Goal: Communication & Community: Connect with others

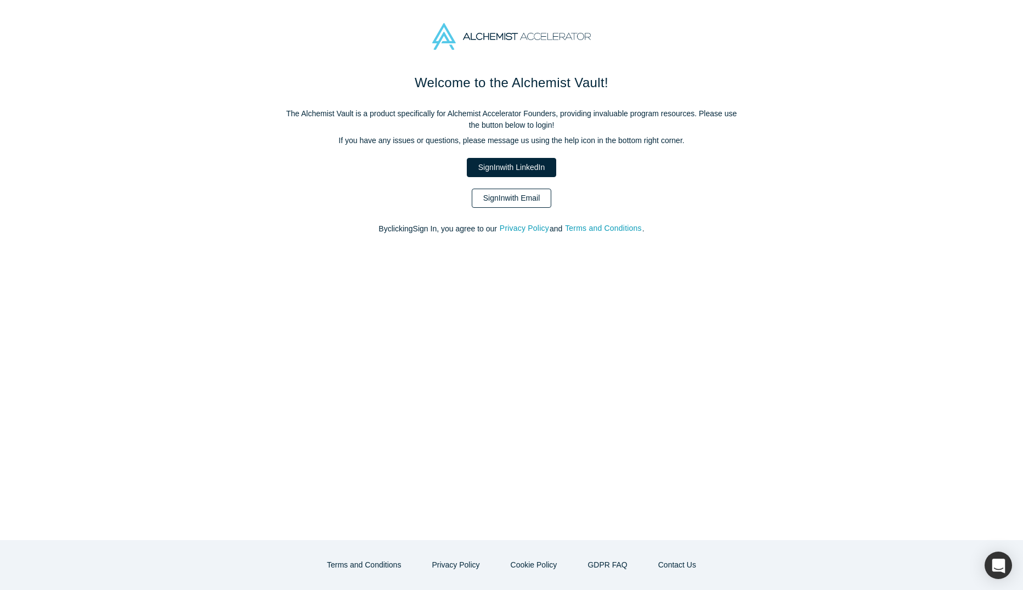
click at [500, 190] on link "Sign In with Email" at bounding box center [512, 198] width 80 height 19
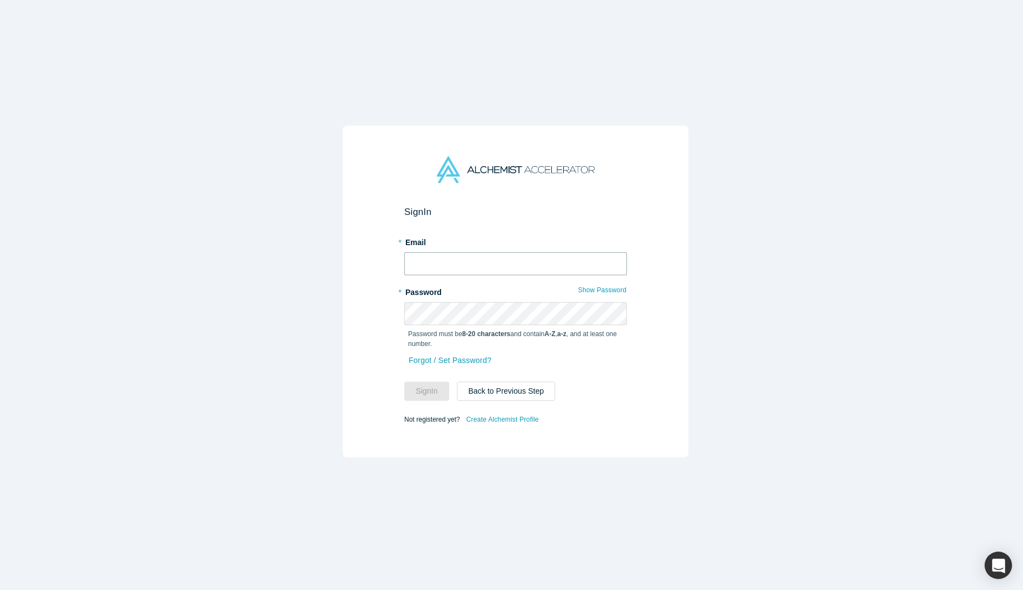
type input "[PERSON_NAME][EMAIL_ADDRESS]"
click at [416, 388] on button "Sign In" at bounding box center [426, 391] width 45 height 19
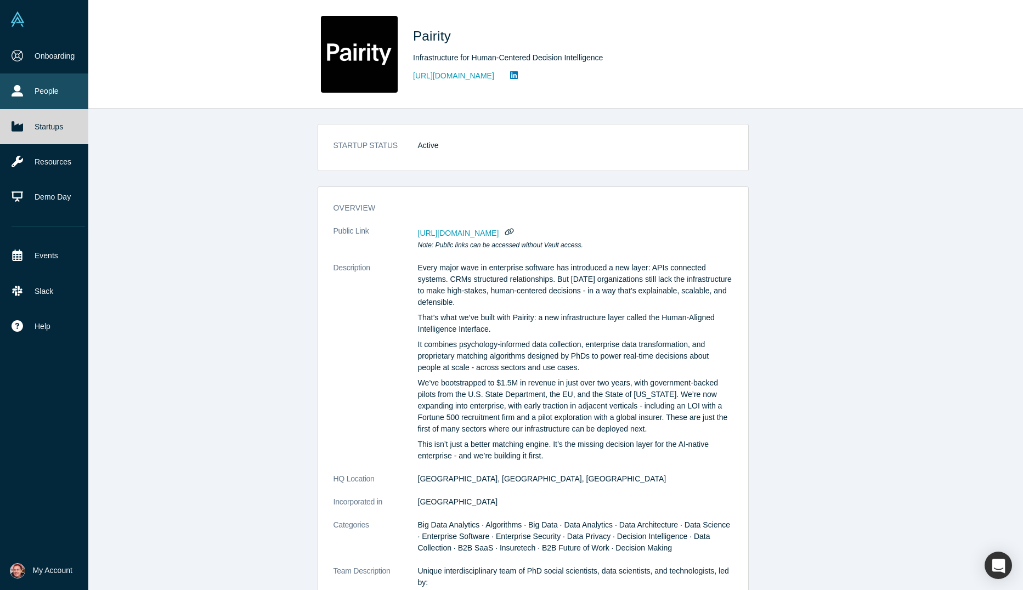
click at [51, 100] on link "People" at bounding box center [48, 90] width 97 height 35
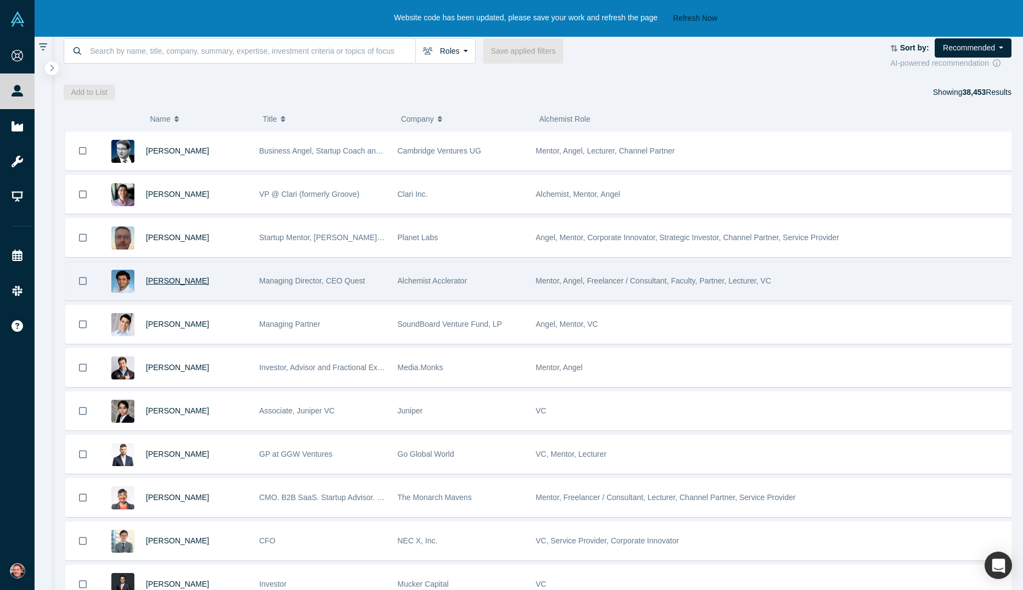
click at [186, 281] on span "[PERSON_NAME]" at bounding box center [177, 280] width 63 height 9
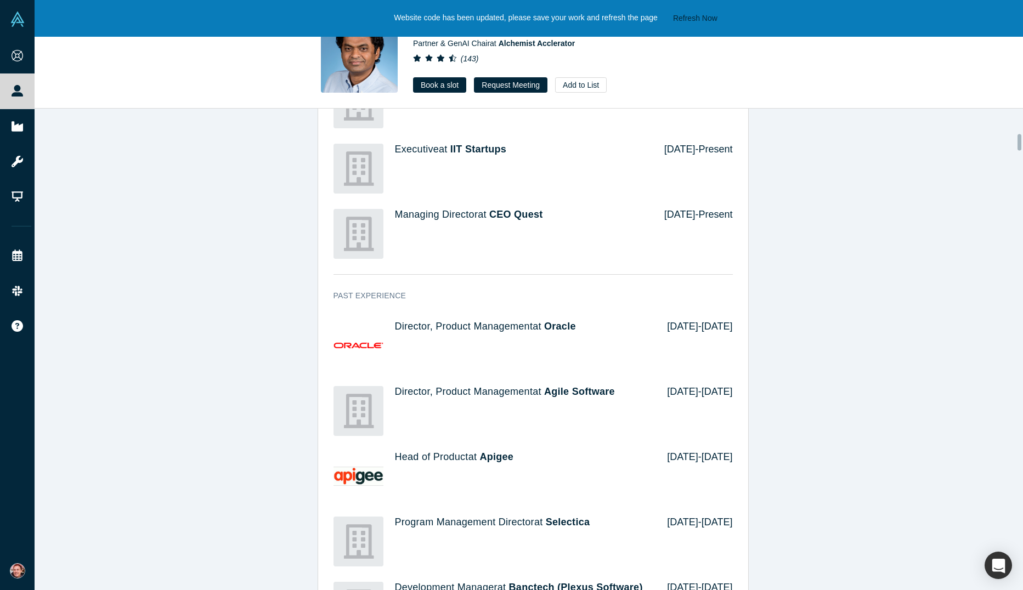
scroll to position [987, 0]
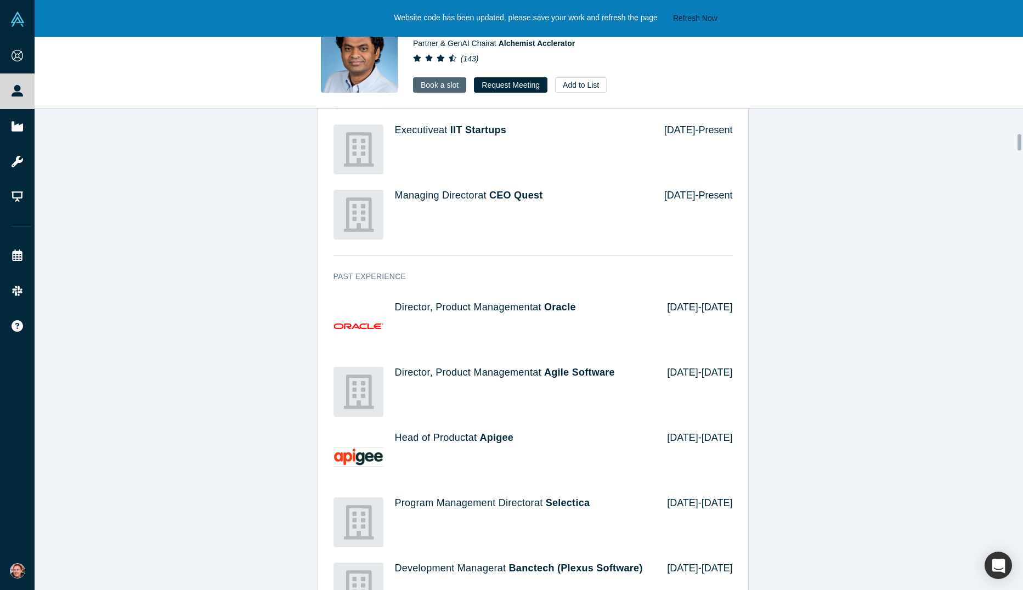
click at [446, 84] on link "Book a slot" at bounding box center [439, 84] width 53 height 15
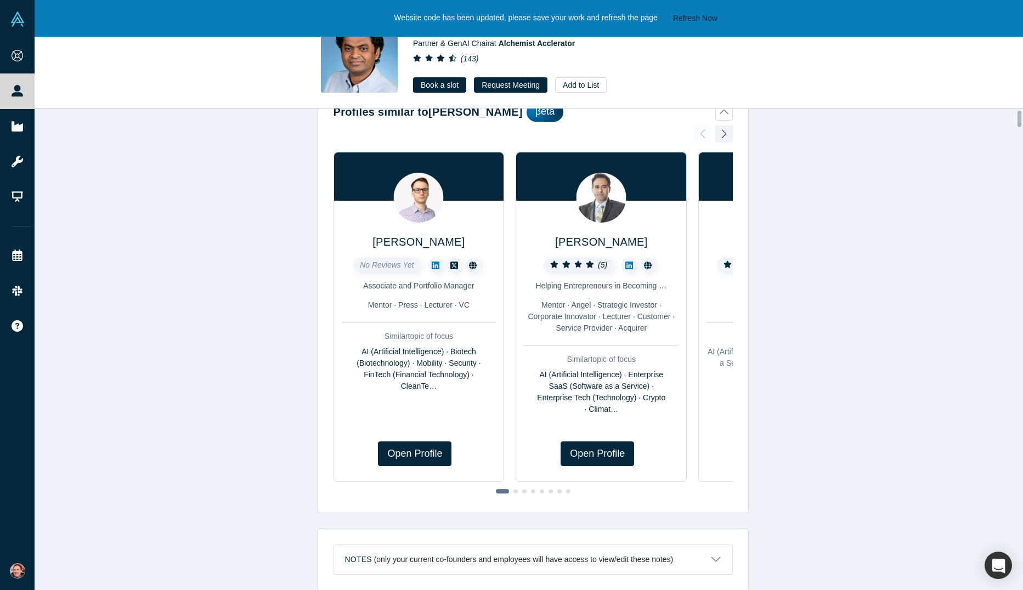
scroll to position [0, 0]
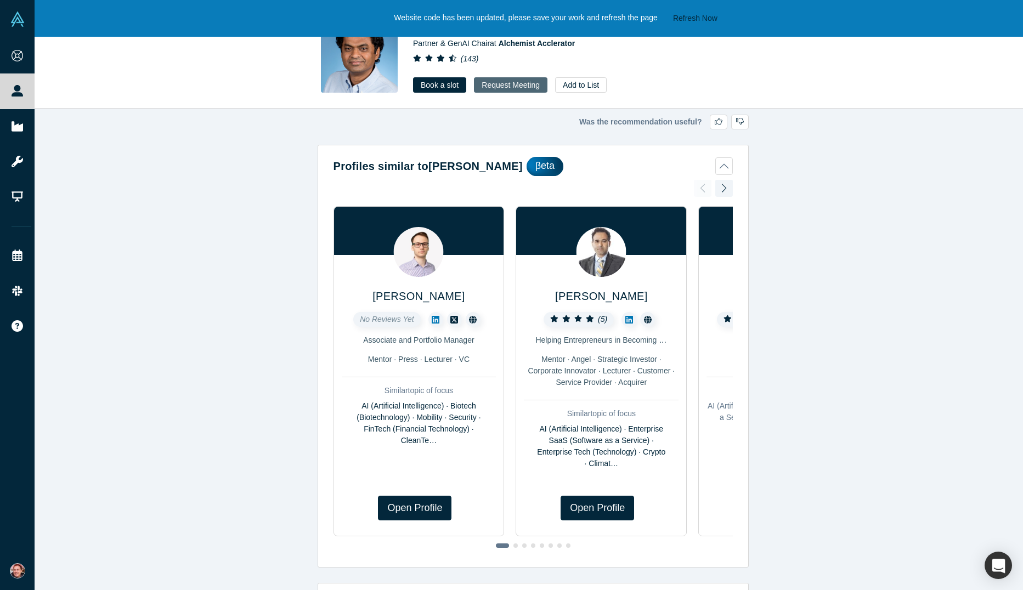
click at [490, 89] on button "Request Meeting" at bounding box center [510, 84] width 73 height 15
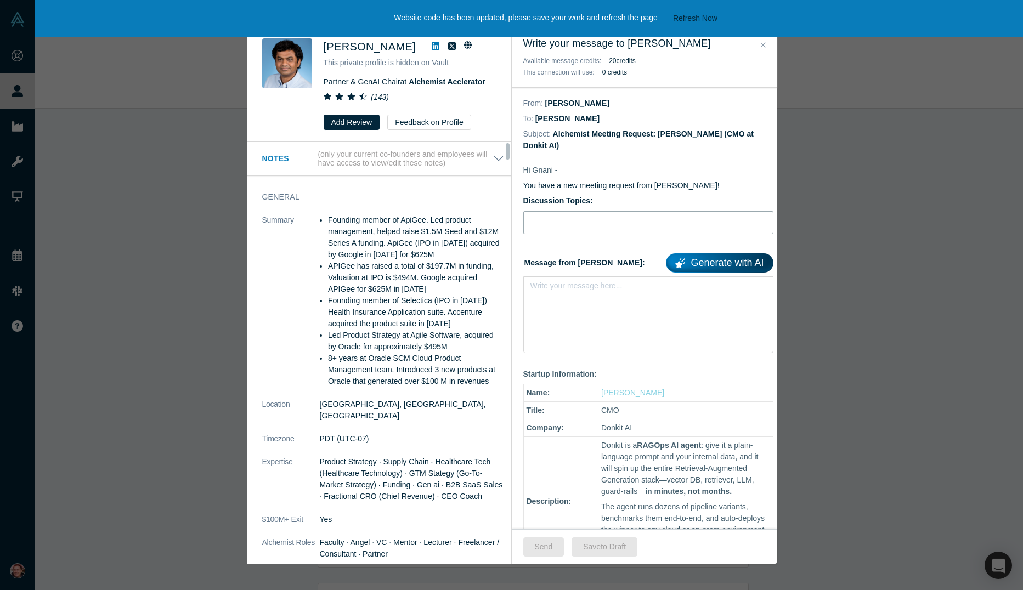
click at [554, 218] on input "Discussion Topics:" at bounding box center [648, 222] width 250 height 23
type input "Alchemist class 40 startup struggling with sales"
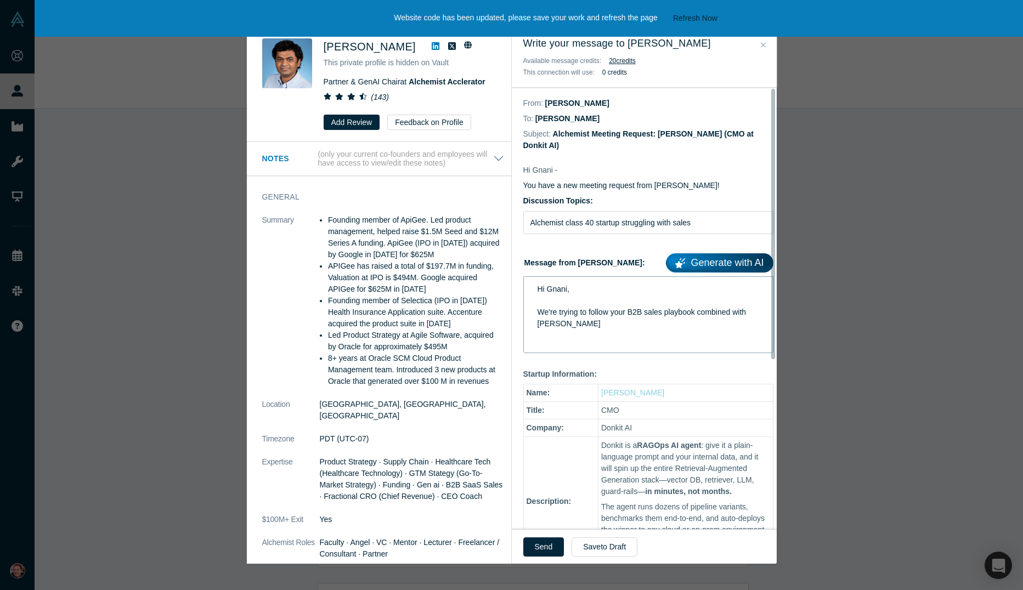
click at [648, 324] on div "We're trying to follow your B2B sales playbook combined with [PERSON_NAME]" at bounding box center [648, 318] width 222 height 23
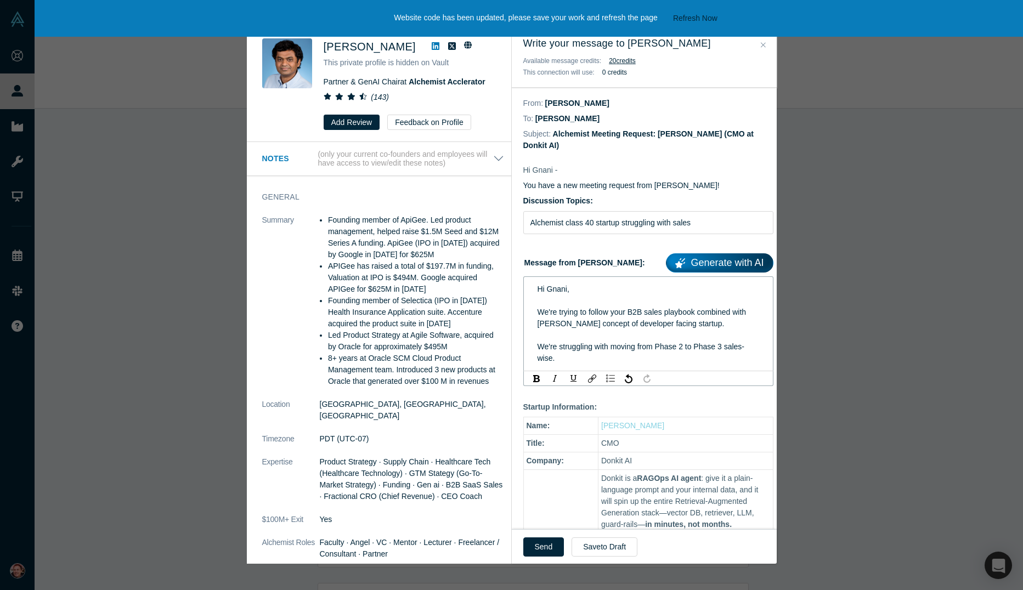
click at [634, 353] on div "We're struggling with moving from Phase 2 to Phase 3 sales-wise." at bounding box center [648, 352] width 222 height 23
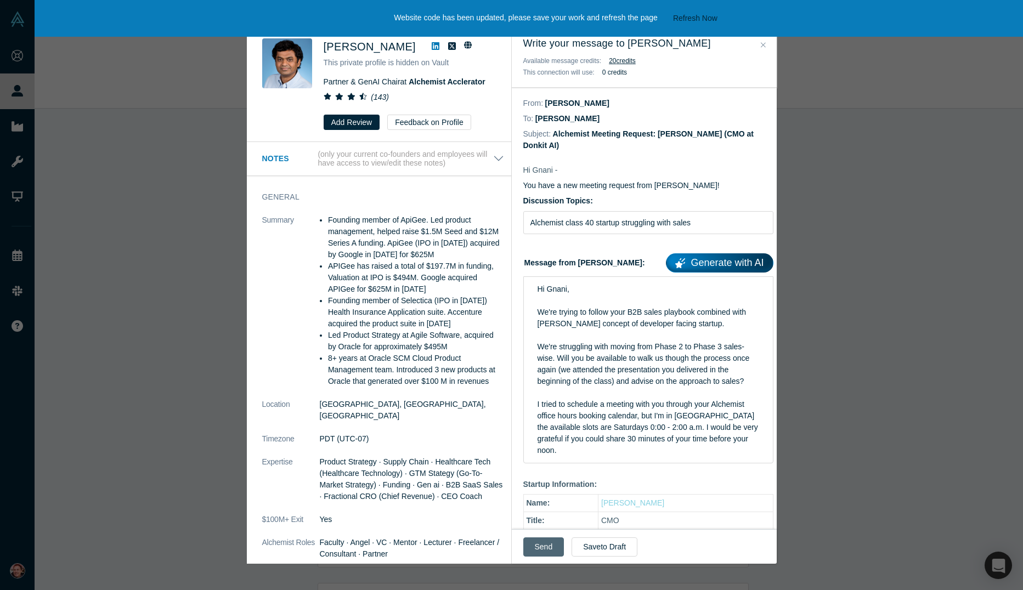
click at [542, 544] on button "Send" at bounding box center [543, 546] width 41 height 19
